Goal: Task Accomplishment & Management: Manage account settings

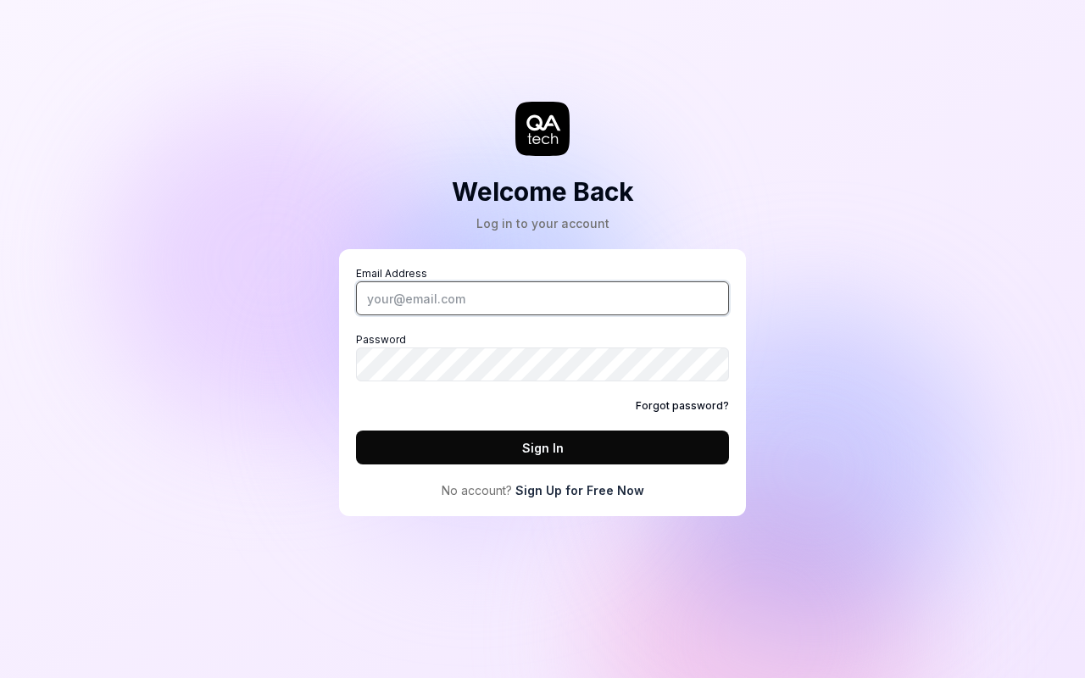
click at [543, 298] on input "Email Address" at bounding box center [542, 298] width 373 height 34
type input "patrick+test@qa.tech"
click at [543, 448] on button "Sign In" at bounding box center [542, 448] width 373 height 34
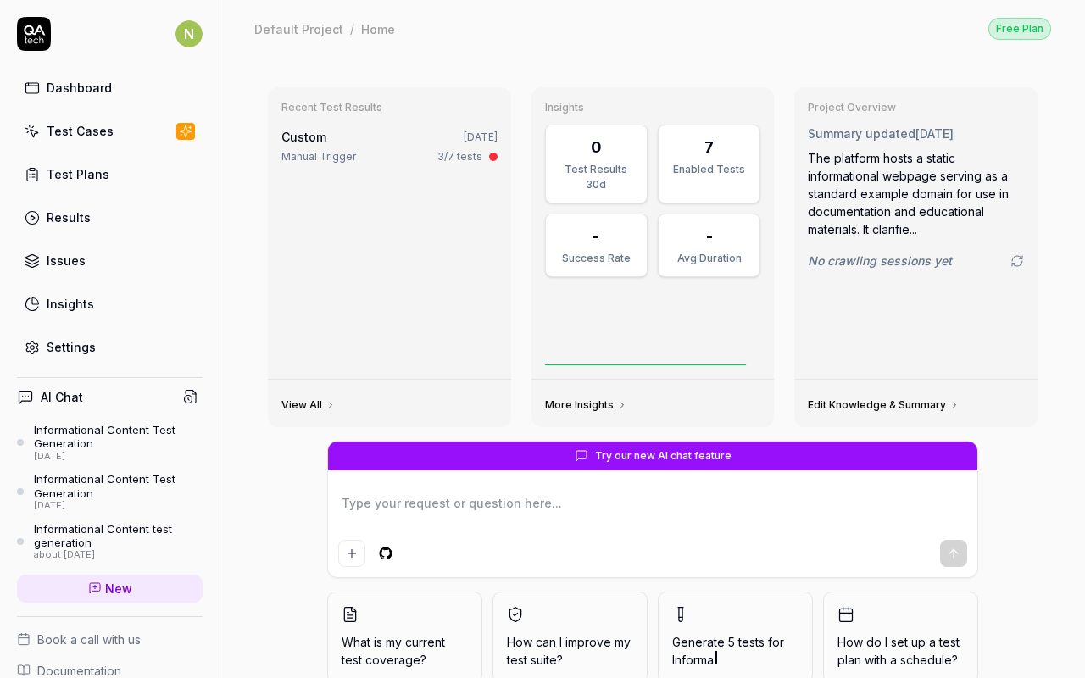
type textarea "*"
click at [110, 348] on link "Settings" at bounding box center [110, 347] width 186 height 33
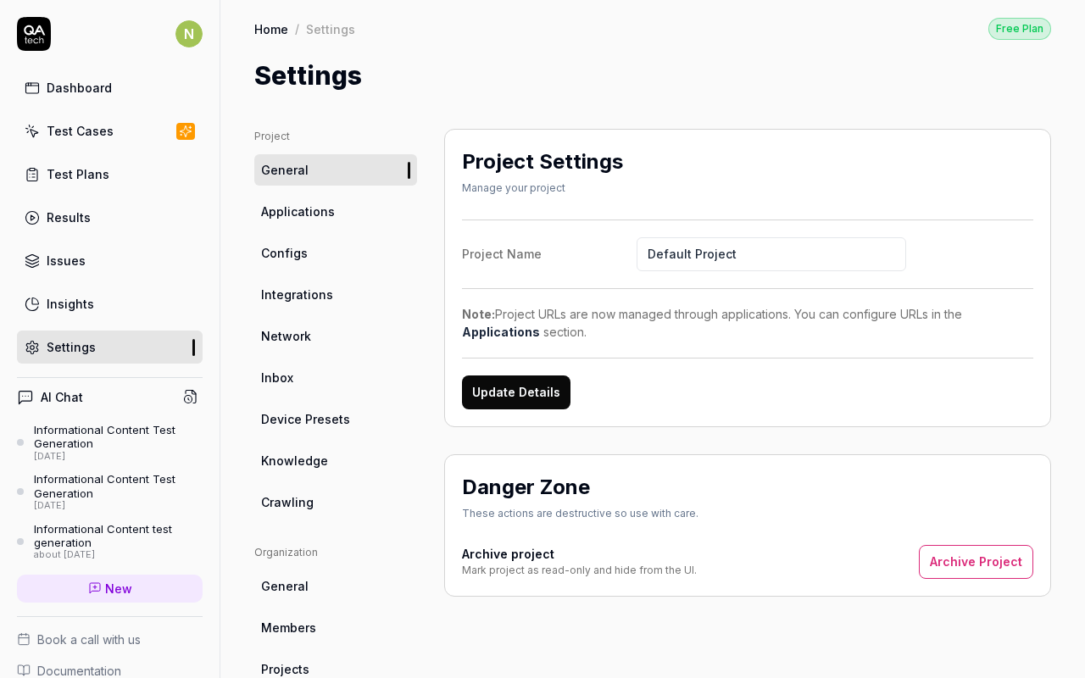
click at [283, 253] on span "Configs" at bounding box center [284, 253] width 47 height 18
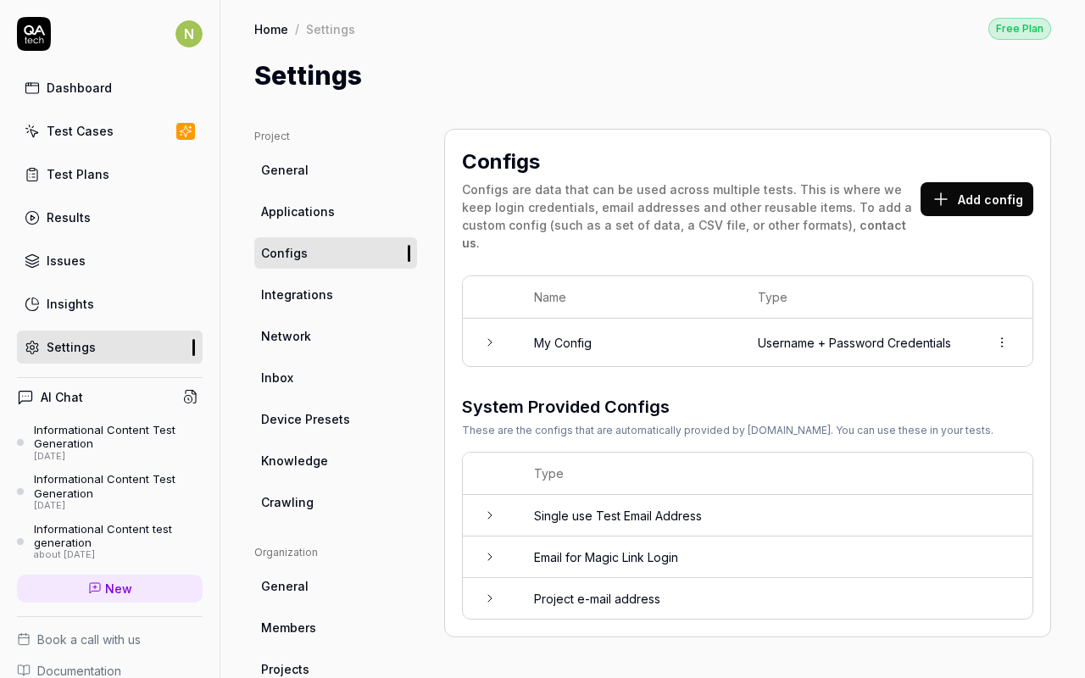
click at [979, 190] on button "Add config" at bounding box center [977, 199] width 113 height 34
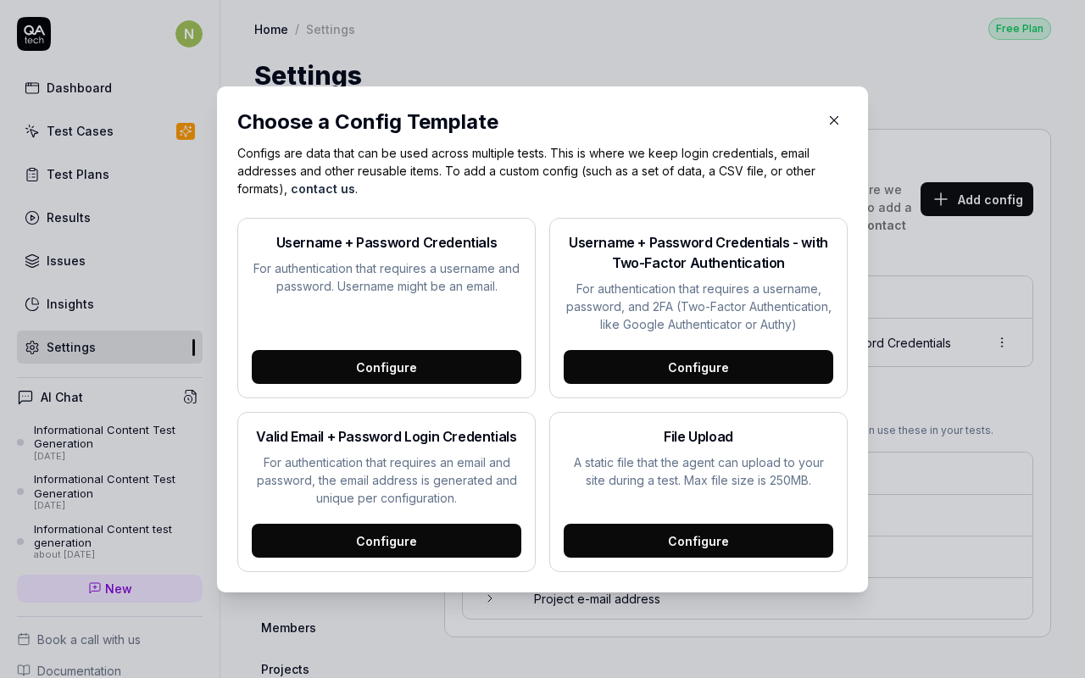
click at [386, 366] on div "Configure" at bounding box center [387, 367] width 270 height 34
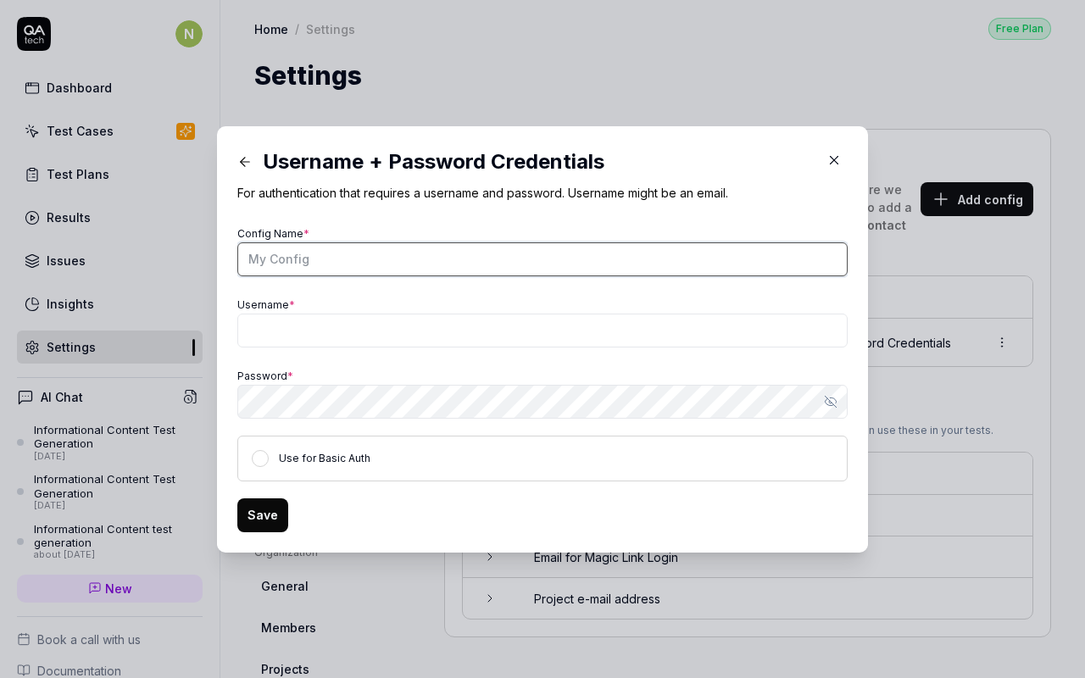
click at [543, 259] on input "Config Name *" at bounding box center [542, 259] width 610 height 34
type input "Innovate Strategies Inc."
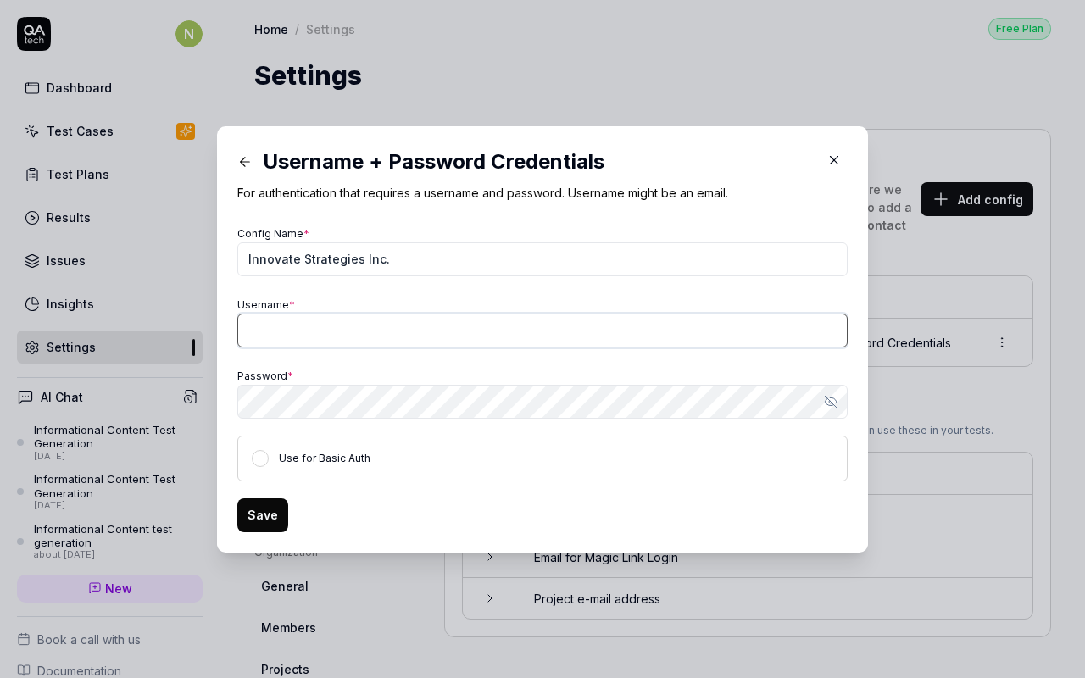
click at [543, 330] on input "Username *" at bounding box center [542, 331] width 610 height 34
type input "InnoStratBiz2023"
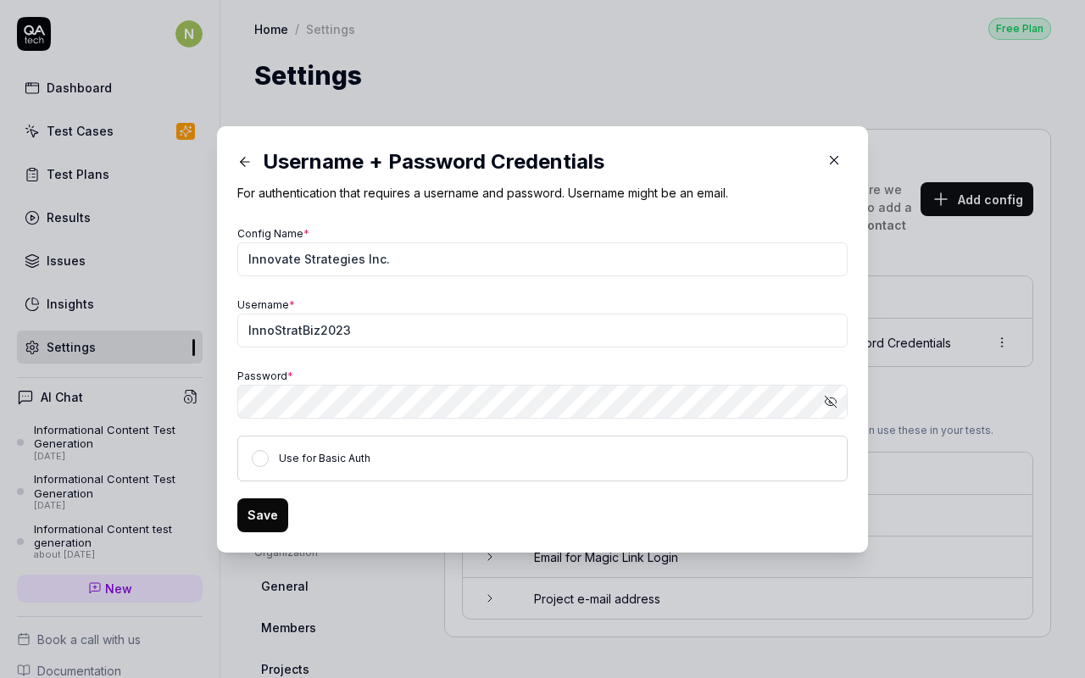
click at [261, 516] on button "Save" at bounding box center [262, 516] width 51 height 34
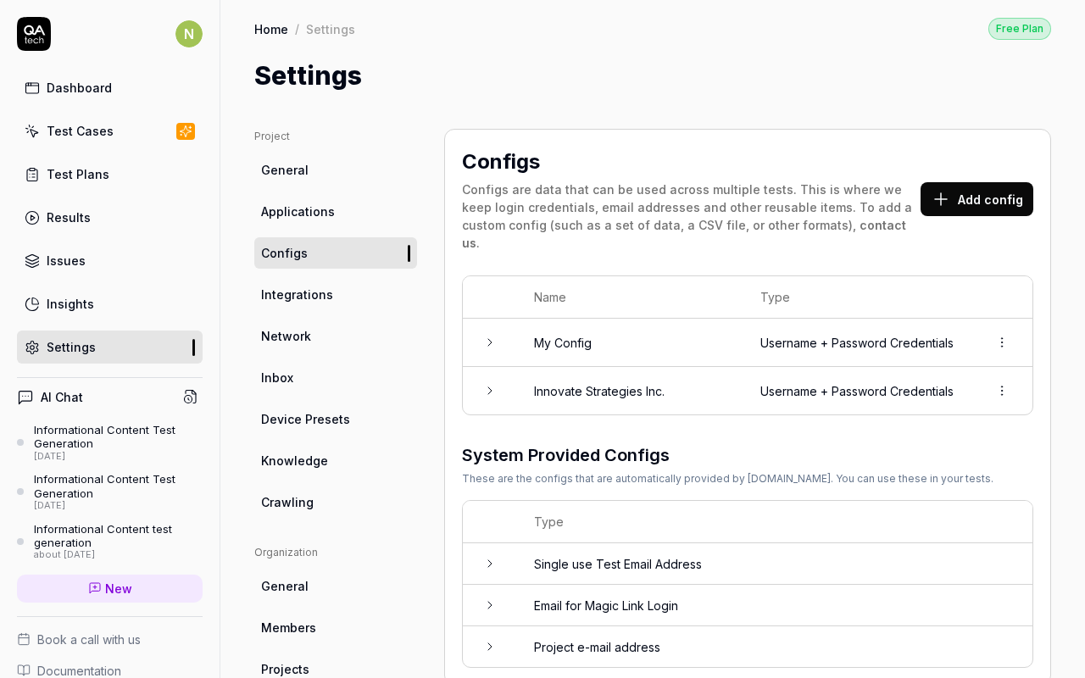
click at [748, 371] on td "Username + Password Credentials" at bounding box center [858, 390] width 228 height 47
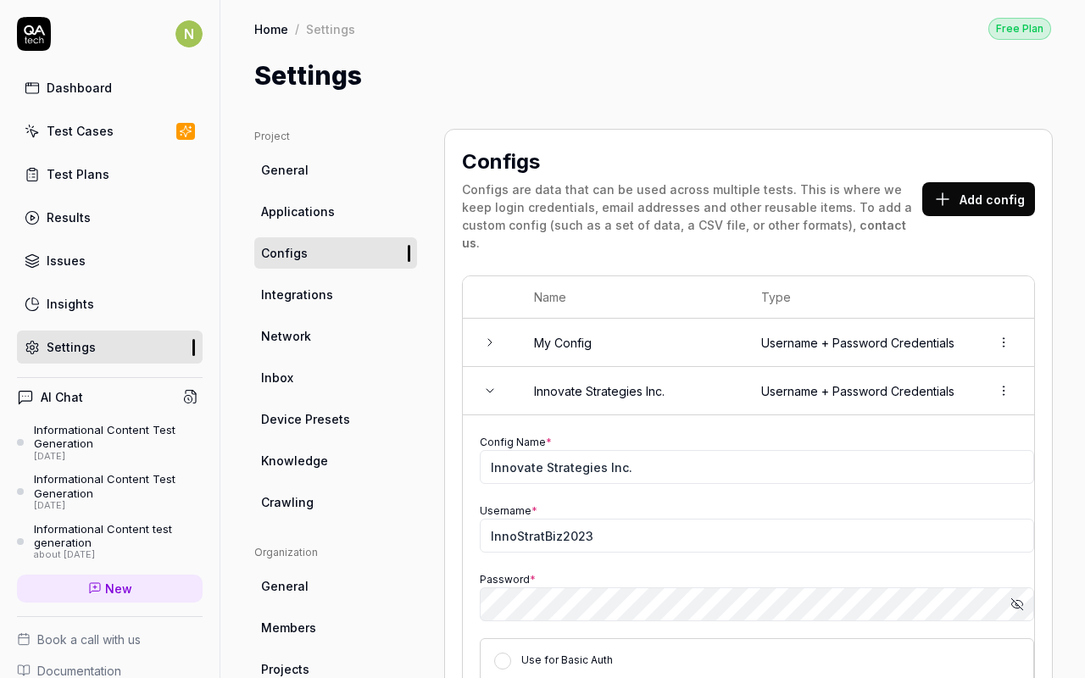
click at [1003, 371] on html "N Dashboard Test Cases Test Plans Results Issues Insights Settings AI Chat Info…" at bounding box center [542, 339] width 1085 height 678
click at [926, 446] on span "Delete" at bounding box center [928, 447] width 39 height 18
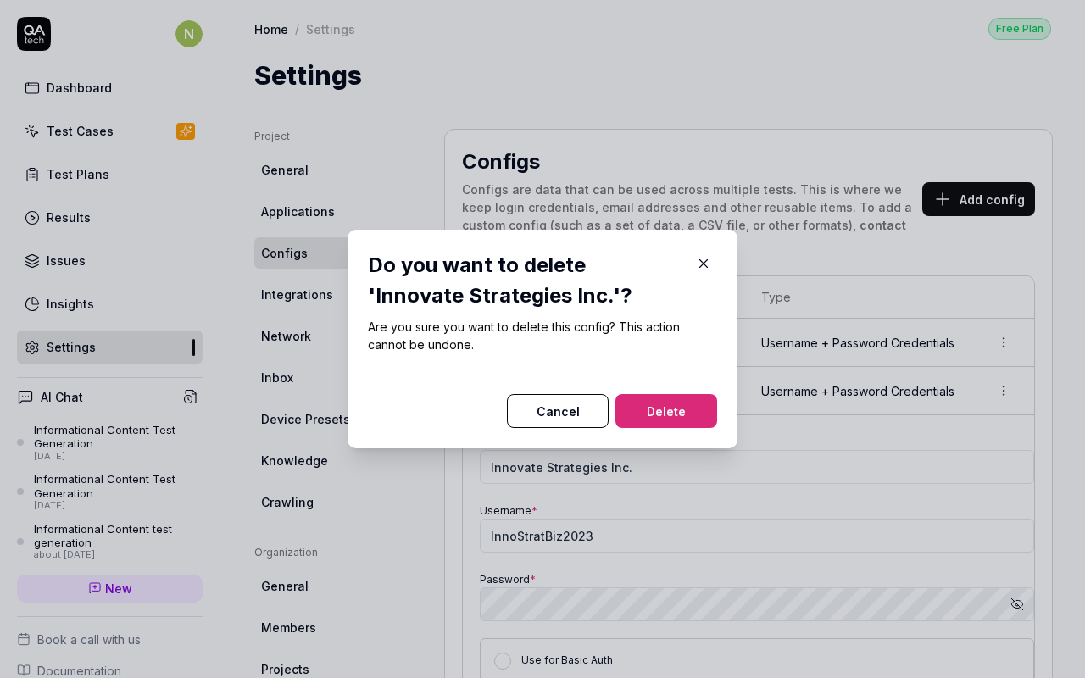
click at [666, 411] on button "Delete" at bounding box center [667, 411] width 102 height 34
